Goal: Information Seeking & Learning: Check status

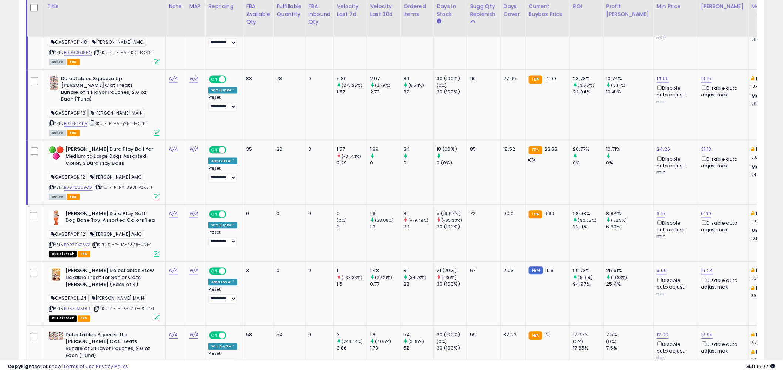
scroll to position [152, 433]
click at [95, 231] on div "CASE PACK 12 [PERSON_NAME] AMG" at bounding box center [104, 236] width 111 height 10
click at [95, 243] on icon at bounding box center [95, 245] width 5 height 4
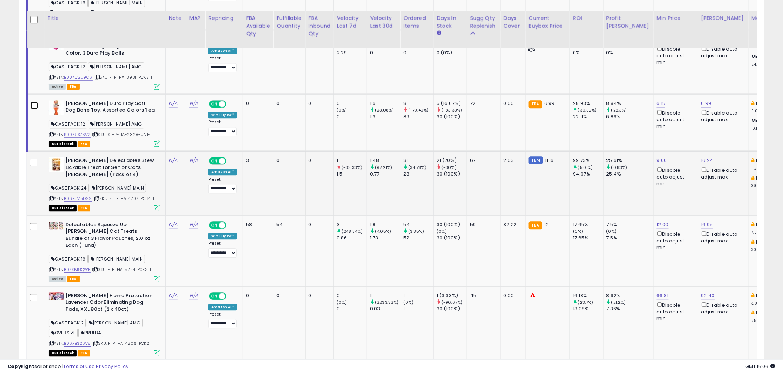
scroll to position [679, 0]
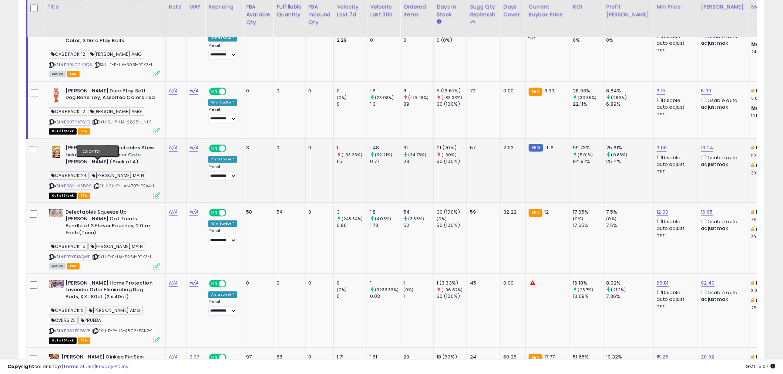
click at [99, 184] on icon at bounding box center [96, 186] width 5 height 4
click at [97, 184] on icon at bounding box center [96, 186] width 5 height 4
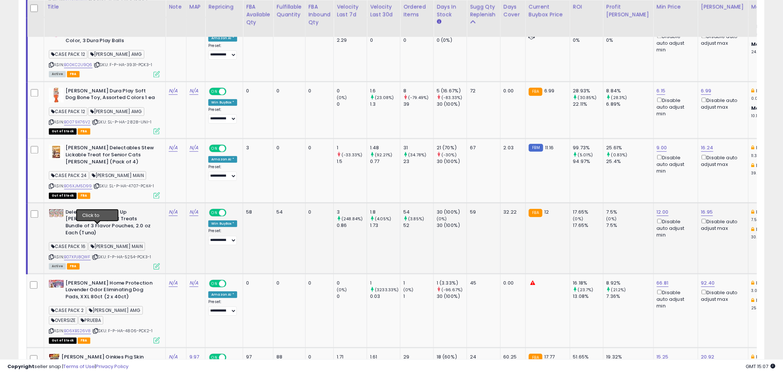
click at [98, 255] on icon at bounding box center [95, 257] width 5 height 4
click at [97, 255] on icon at bounding box center [95, 257] width 5 height 4
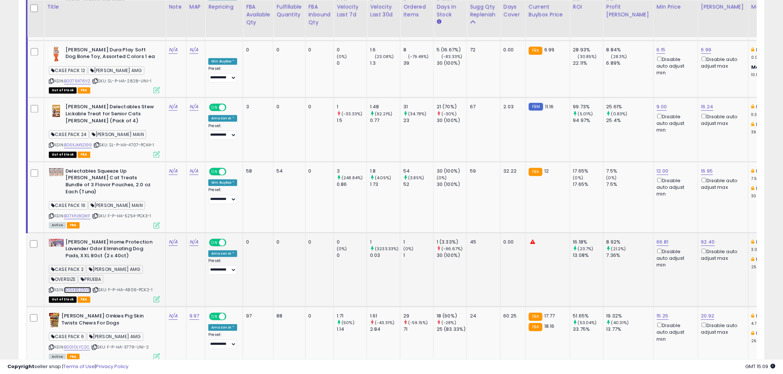
click at [83, 287] on link "B06XBS26V8" at bounding box center [77, 290] width 27 height 6
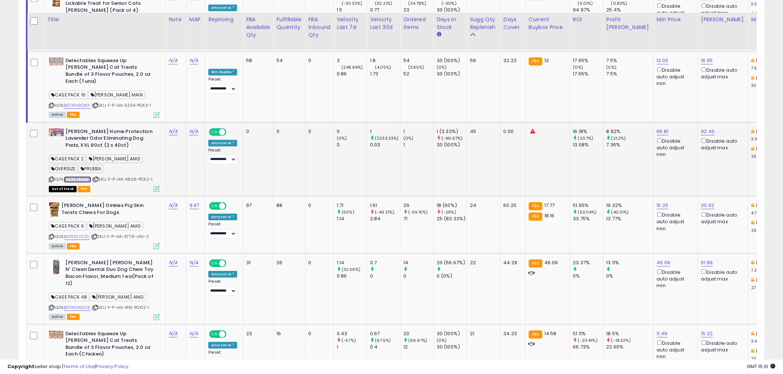
scroll to position [844, 0]
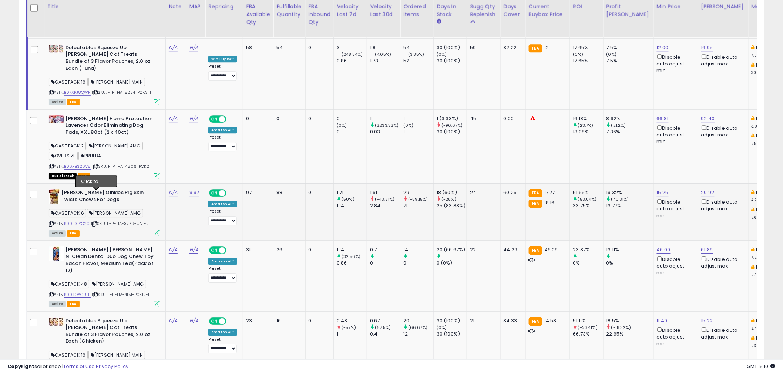
click at [97, 222] on icon at bounding box center [94, 224] width 5 height 4
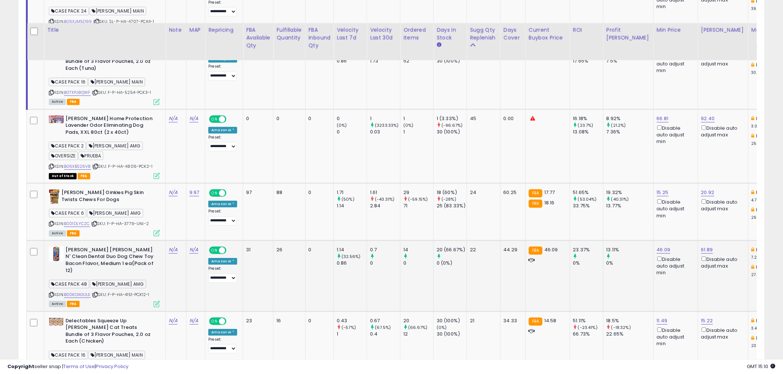
scroll to position [885, 0]
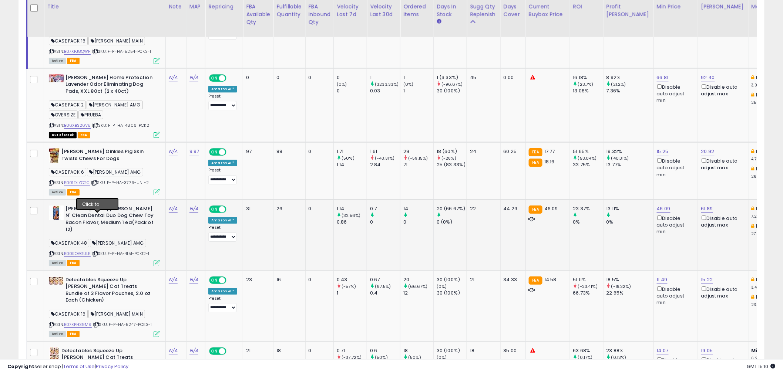
click at [98, 252] on icon at bounding box center [95, 254] width 5 height 4
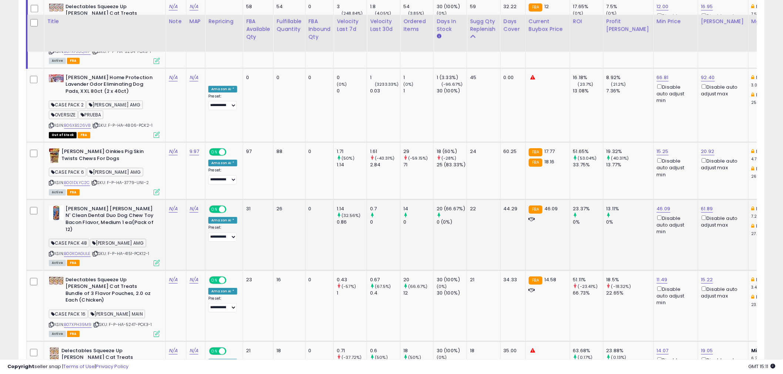
scroll to position [926, 0]
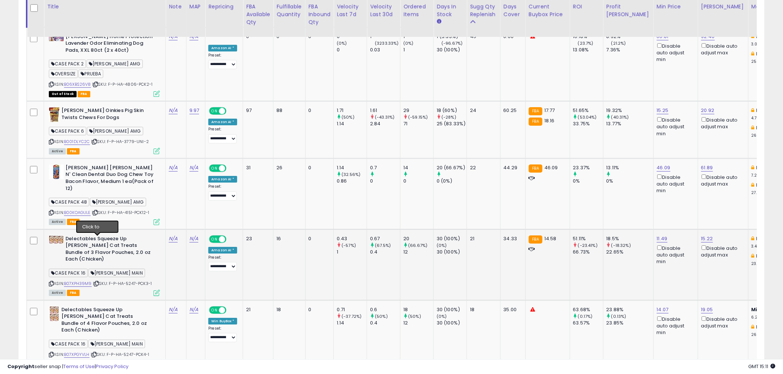
click at [97, 282] on icon at bounding box center [96, 284] width 5 height 4
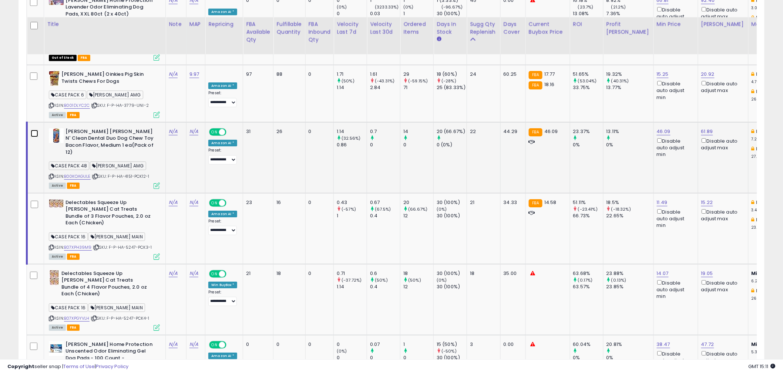
scroll to position [1008, 0]
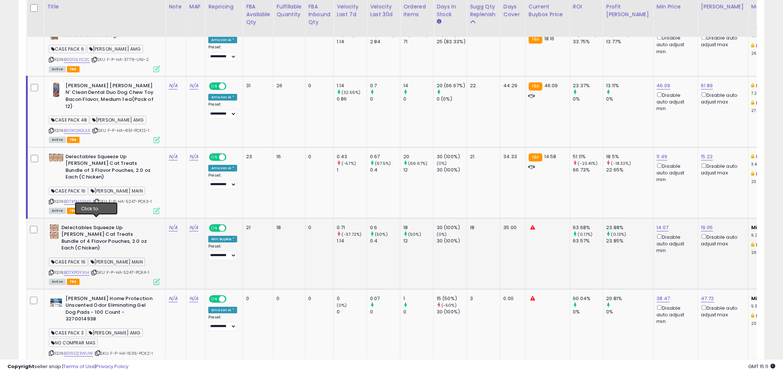
click at [95, 271] on icon at bounding box center [94, 273] width 5 height 4
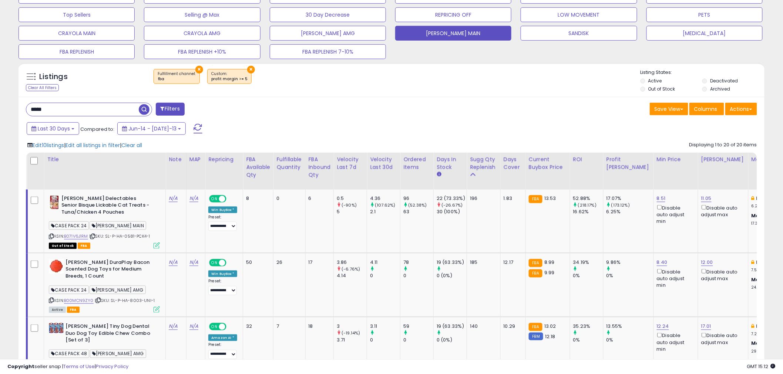
scroll to position [228, 0]
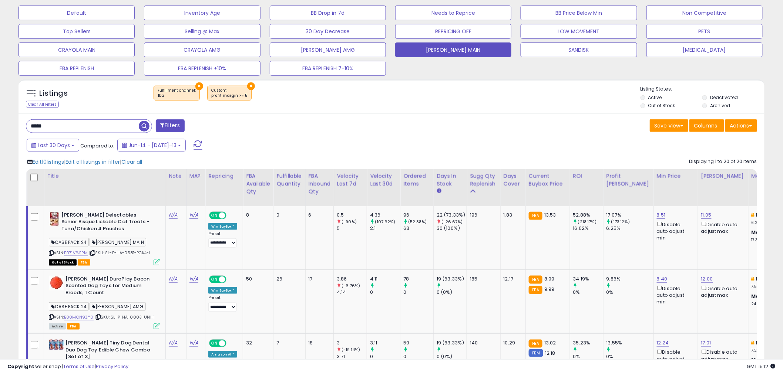
click at [145, 127] on span "button" at bounding box center [144, 126] width 11 height 11
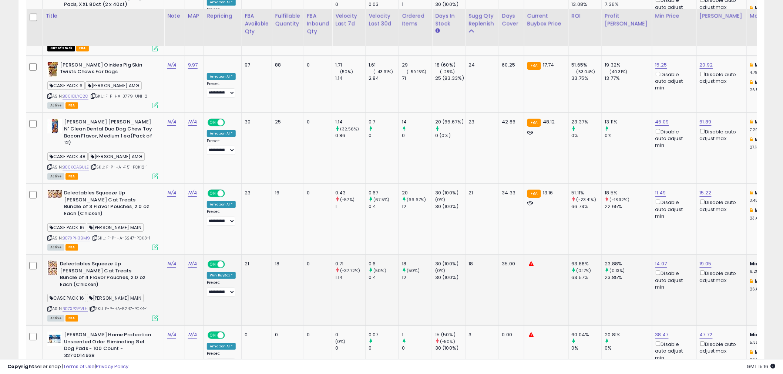
scroll to position [986, 0]
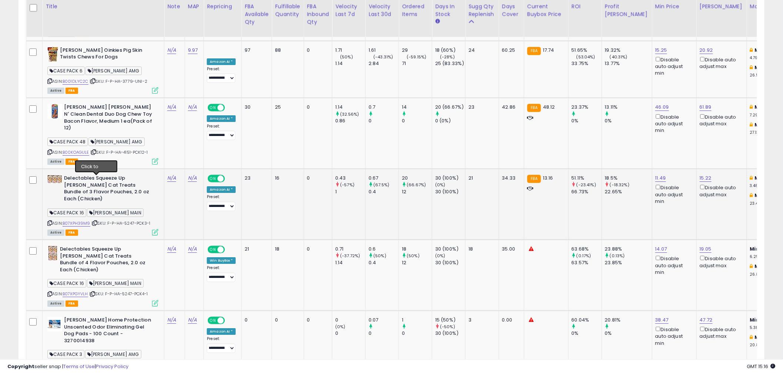
click at [95, 221] on icon at bounding box center [94, 223] width 5 height 4
click at [94, 221] on icon at bounding box center [94, 223] width 5 height 4
click at [95, 292] on icon at bounding box center [92, 294] width 5 height 4
